Goal: Check status: Check status

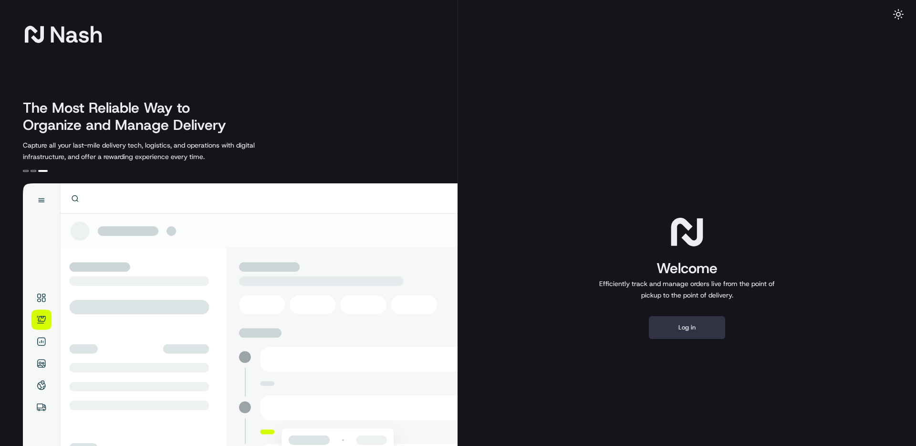
click at [692, 334] on button "Log in" at bounding box center [687, 327] width 76 height 23
